Goal: Information Seeking & Learning: Find specific fact

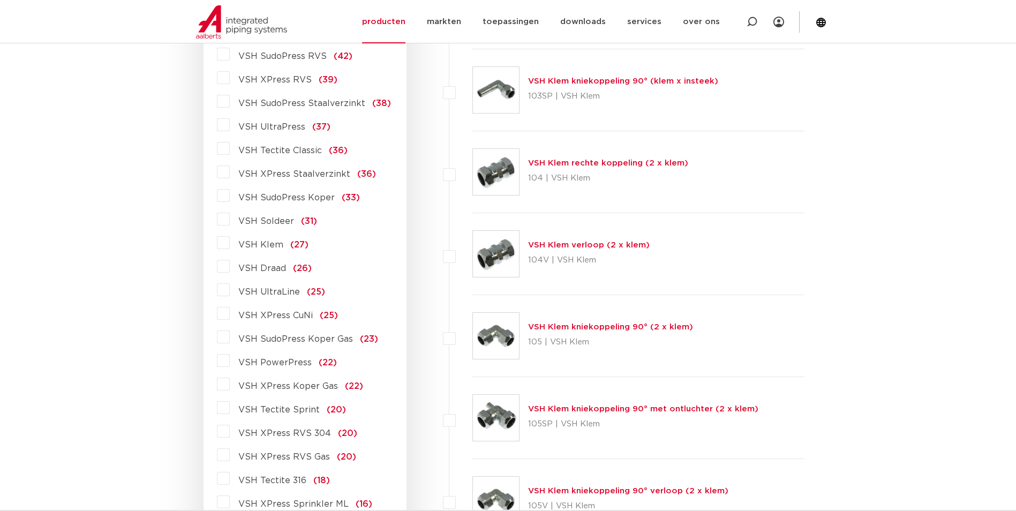
scroll to position [482, 0]
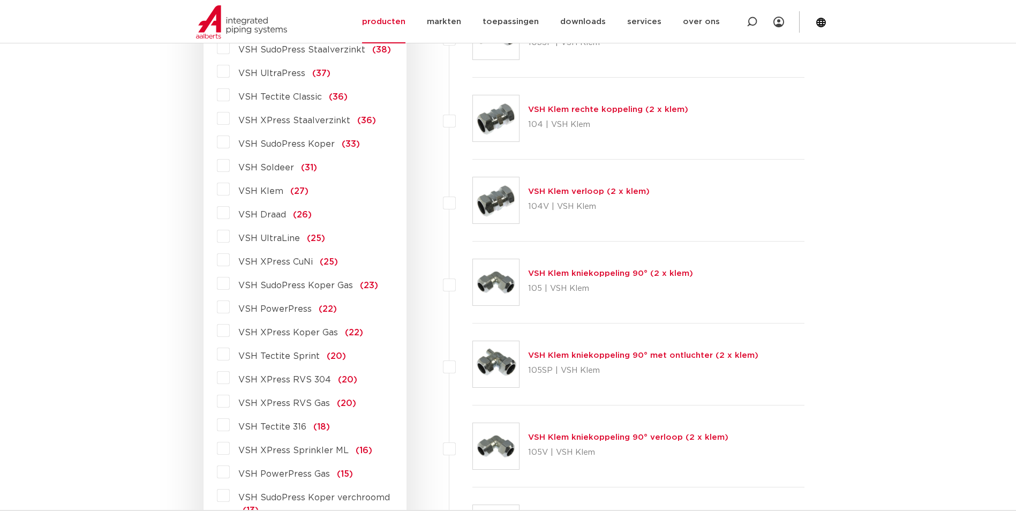
click at [230, 260] on label "VSH XPress CuNi (25)" at bounding box center [284, 259] width 108 height 17
click at [0, 0] on input "VSH XPress CuNi (25)" at bounding box center [0, 0] width 0 height 0
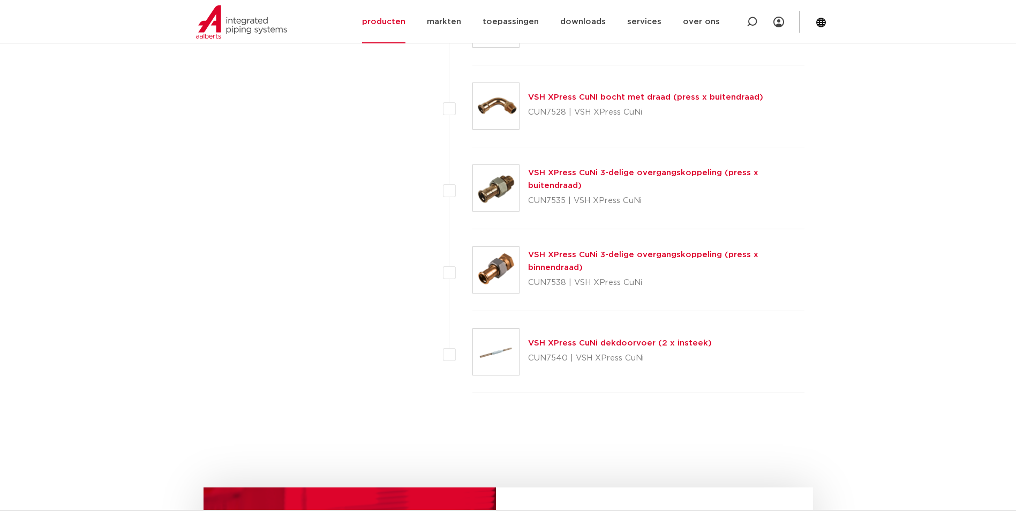
scroll to position [1780, 0]
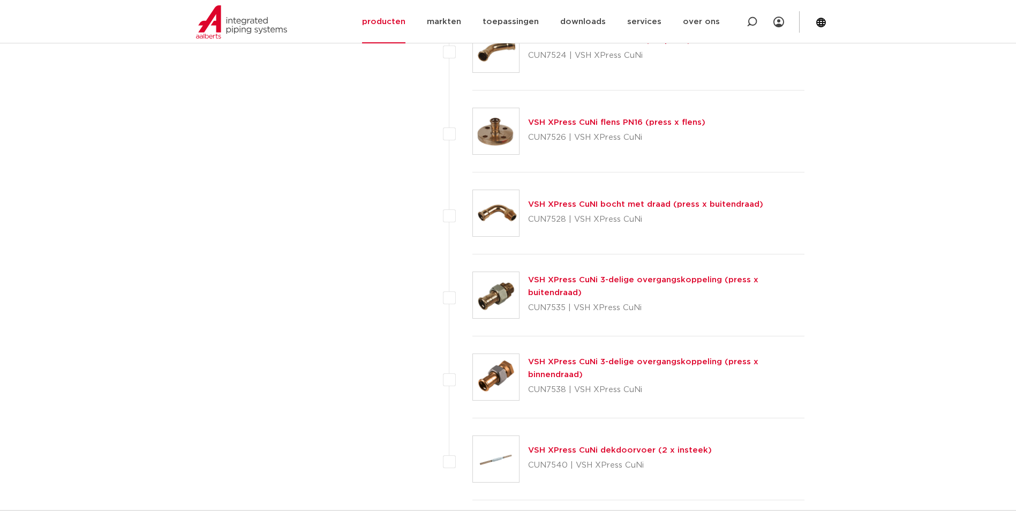
click at [562, 124] on link "VSH XPress CuNi flens PN16 (press x flens)" at bounding box center [616, 122] width 177 height 8
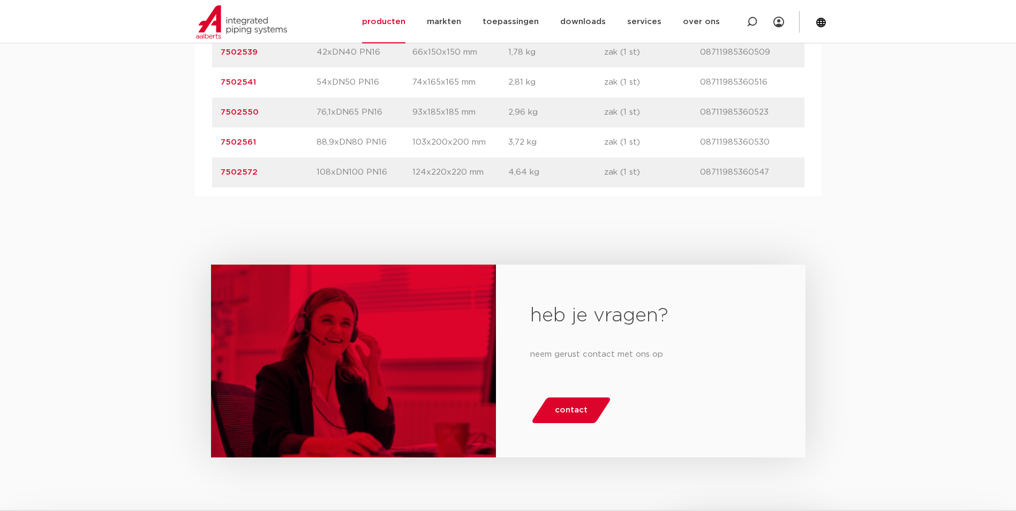
scroll to position [696, 0]
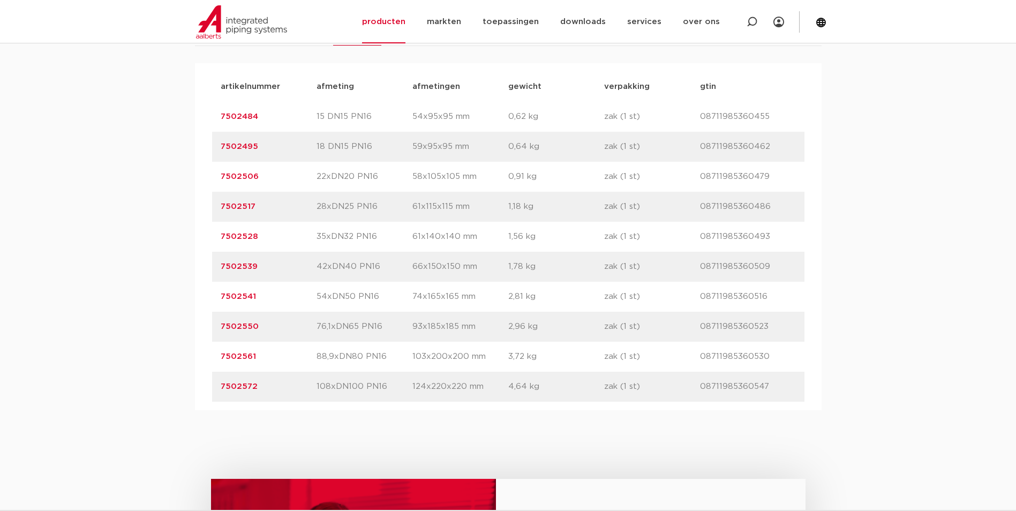
drag, startPoint x: 281, startPoint y: 392, endPoint x: 217, endPoint y: 389, distance: 63.3
click at [217, 372] on div "artikelnummer 7502561 afmeting 88,9xDN80 PN16 [GEOGRAPHIC_DATA] 103x200x200 mm …" at bounding box center [508, 357] width 592 height 30
copy link "7502561"
click at [169, 159] on div "assortiment specificaties downloads ETIM sustainability assortiment specificati…" at bounding box center [508, 196] width 1016 height 430
